Goal: Task Accomplishment & Management: Use online tool/utility

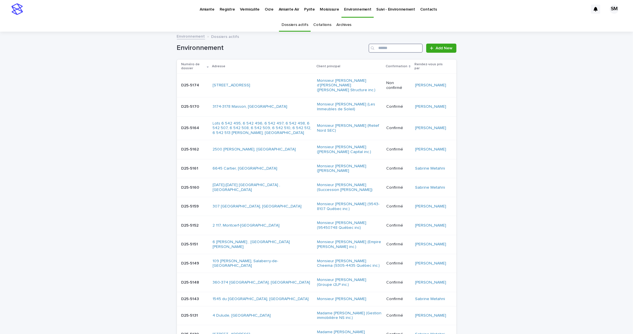
click at [384, 46] on input "Search" at bounding box center [395, 48] width 54 height 9
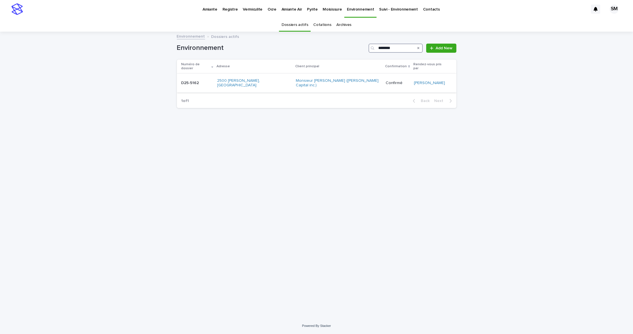
type input "********"
click at [185, 80] on p "D25-5162" at bounding box center [190, 83] width 19 height 6
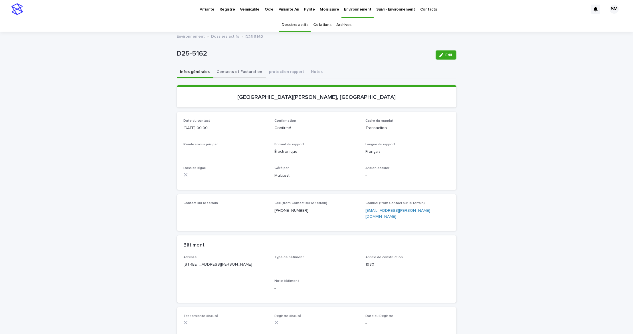
click at [239, 76] on button "Contacts et Facturation" at bounding box center [239, 72] width 52 height 12
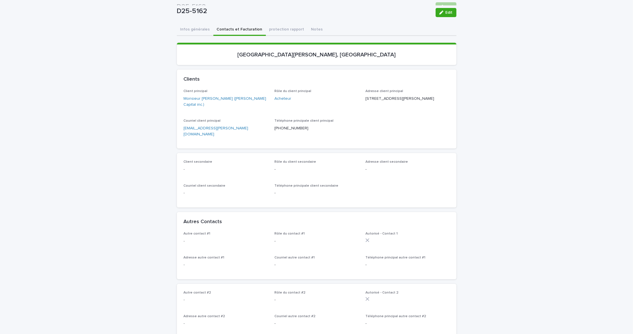
scroll to position [36, 0]
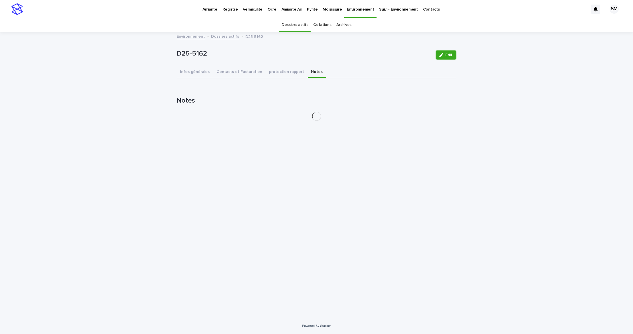
click at [302, 38] on div "Amiante Registre Vermiculite Ocre Amiante Air Pyrite Moisissure Environnement S…" at bounding box center [316, 167] width 633 height 334
click at [273, 72] on button "protection rapport" at bounding box center [287, 72] width 42 height 12
click at [238, 72] on button "Contacts et Facturation" at bounding box center [239, 72] width 52 height 12
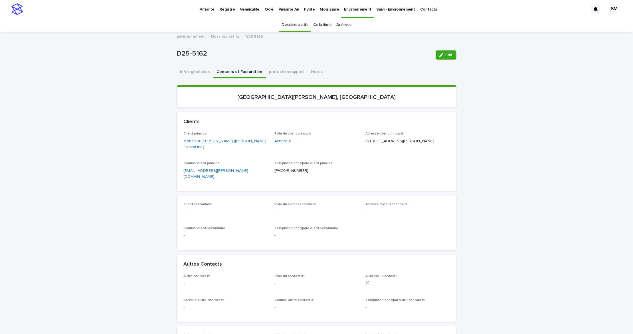
click at [238, 72] on button "Contacts et Facturation" at bounding box center [239, 72] width 52 height 12
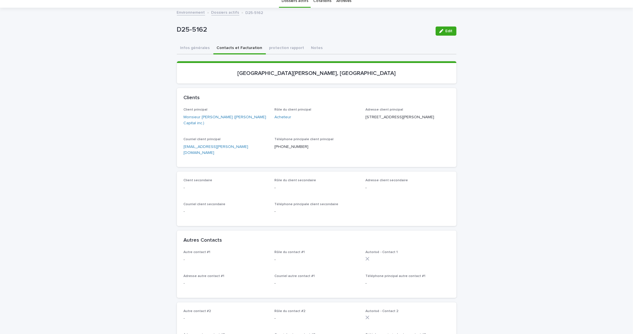
scroll to position [23, 0]
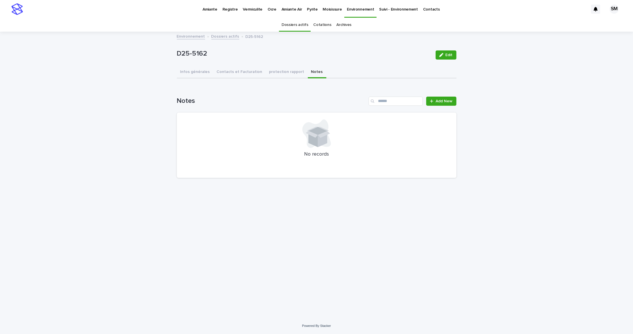
click at [303, 50] on div "D25-5162 Edit D25-5162 Edit Sorry, there was an error saving your record. Pleas…" at bounding box center [316, 107] width 279 height 151
click at [241, 74] on button "Contacts et Facturation" at bounding box center [239, 72] width 52 height 12
click at [308, 70] on button "Notes" at bounding box center [317, 72] width 19 height 12
click at [446, 98] on link "Add New" at bounding box center [441, 101] width 30 height 9
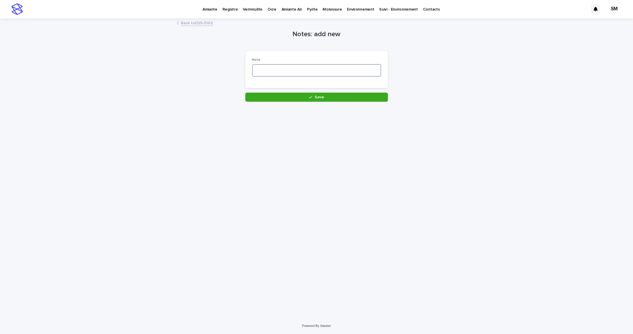
click at [260, 76] on textarea at bounding box center [316, 70] width 129 height 13
click at [270, 69] on textarea at bounding box center [316, 70] width 129 height 13
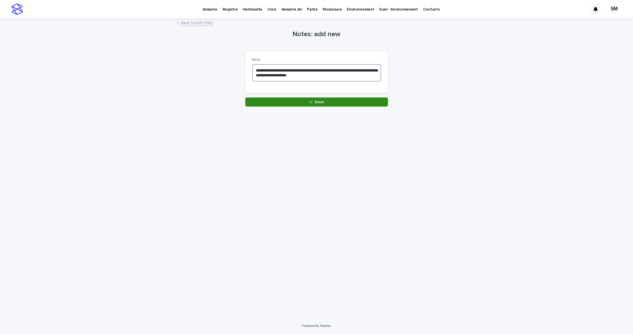
type textarea "**********"
click at [300, 103] on button "Save" at bounding box center [316, 102] width 143 height 9
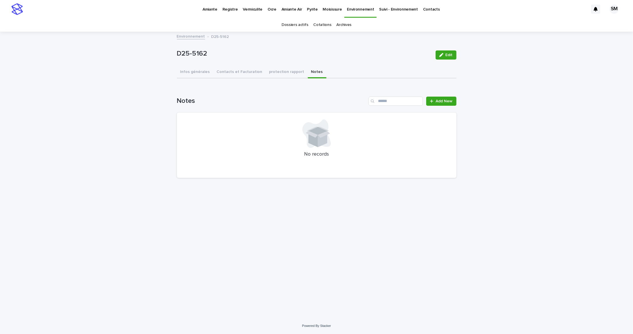
click at [189, 301] on div "Loading... Saving… Loading... Saving… D25-5162 Edit D25-5162 Edit Sorry, there …" at bounding box center [316, 167] width 285 height 271
